Goal: Task Accomplishment & Management: Manage account settings

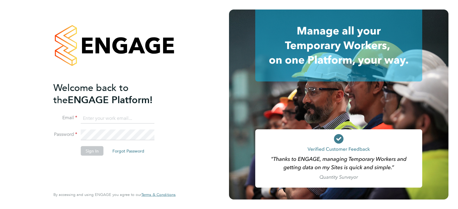
type input "[EMAIL_ADDRESS][DOMAIN_NAME]"
click at [99, 148] on button "Sign In" at bounding box center [92, 151] width 23 height 10
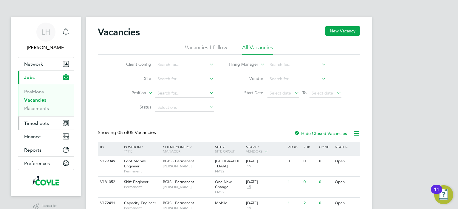
click at [44, 127] on button "Timesheets" at bounding box center [45, 123] width 55 height 13
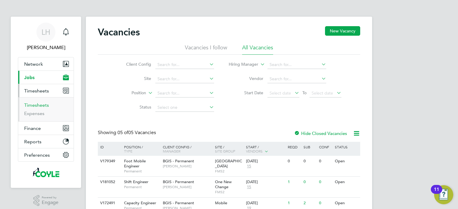
click at [42, 107] on link "Timesheets" at bounding box center [36, 105] width 25 height 6
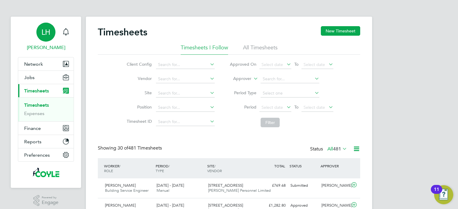
click at [40, 31] on div "LH" at bounding box center [45, 32] width 19 height 19
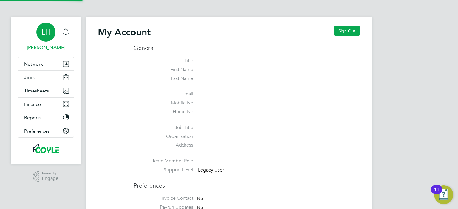
type input "[EMAIL_ADDRESS][DOMAIN_NAME]"
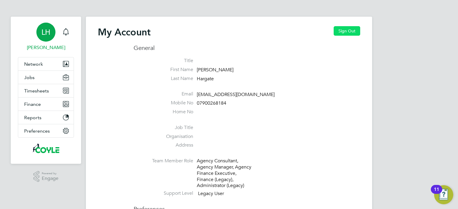
click at [352, 31] on button "Sign Out" at bounding box center [346, 31] width 27 height 10
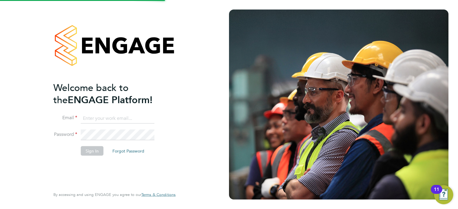
type input "[EMAIL_ADDRESS][DOMAIN_NAME]"
